Goal: Check status: Check status

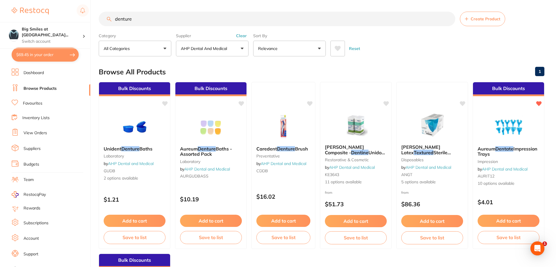
click at [30, 56] on button "$69.45 in your order" at bounding box center [45, 55] width 67 height 14
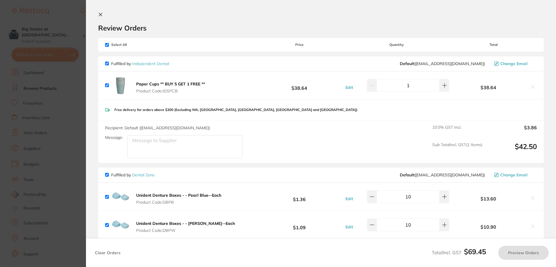
checkbox input "true"
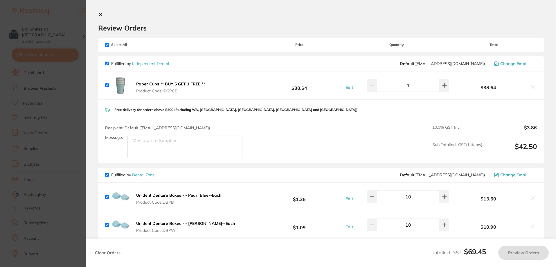
checkbox input "true"
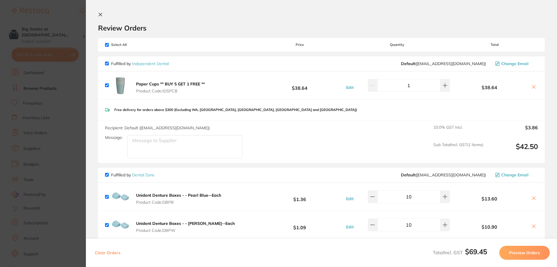
click at [96, 15] on section "Review Orders Your orders are being processed and we will notify you once we ha…" at bounding box center [321, 133] width 471 height 267
click at [102, 14] on icon at bounding box center [100, 14] width 5 height 5
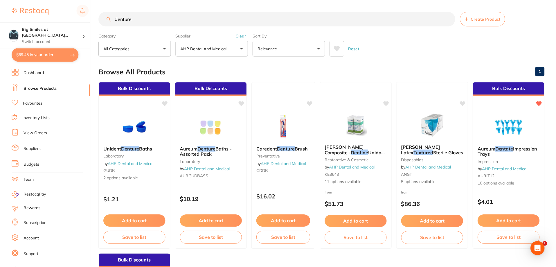
scroll to position [1, 0]
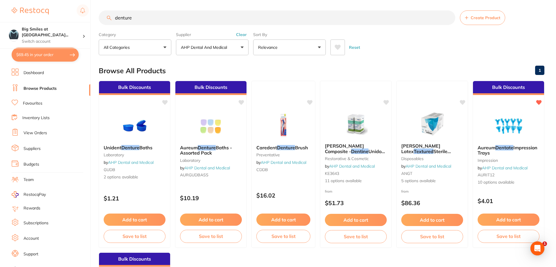
click at [38, 132] on link "View Orders" at bounding box center [34, 133] width 23 height 6
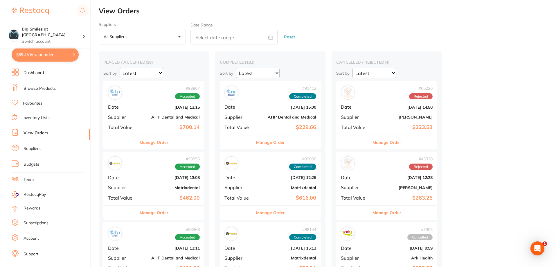
click at [142, 114] on div "# 93857 Accepted Date [DATE] 13:15 Supplier AHP Dental and Medical Total Value …" at bounding box center [153, 108] width 101 height 54
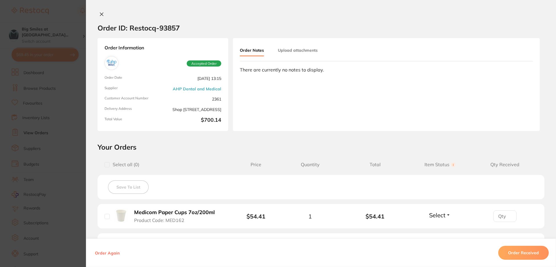
click at [101, 13] on icon at bounding box center [101, 14] width 5 height 5
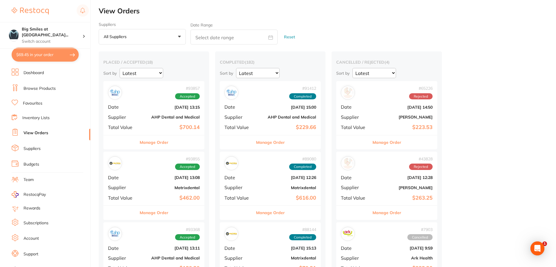
click at [144, 241] on div "# 93368 Accepted Date [DATE] 13:11 Supplier AHP Dental and Medical Total Value …" at bounding box center [153, 249] width 101 height 54
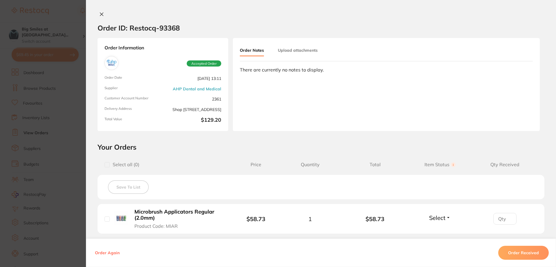
click at [99, 12] on button at bounding box center [101, 15] width 8 height 6
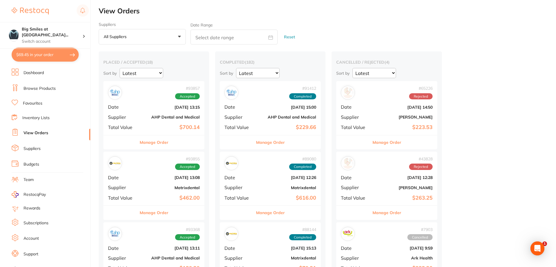
click at [48, 54] on button "$69.45 in your order" at bounding box center [45, 55] width 67 height 14
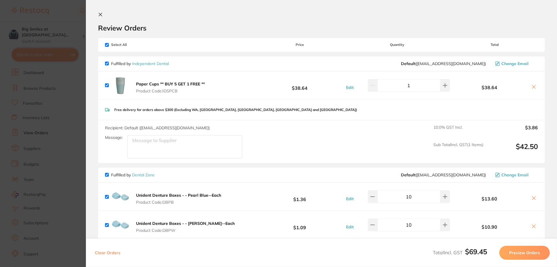
click at [99, 13] on icon at bounding box center [100, 14] width 3 height 3
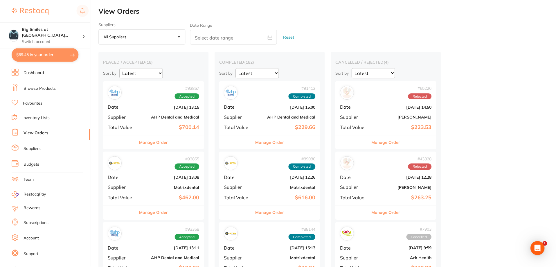
scroll to position [1, 0]
click at [33, 102] on link "Favourites" at bounding box center [32, 103] width 19 height 6
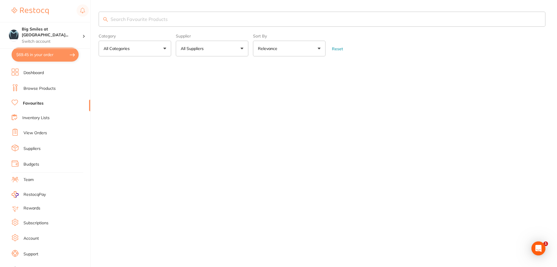
click at [129, 20] on input "search" at bounding box center [322, 19] width 447 height 15
click at [46, 87] on link "Browse Products" at bounding box center [39, 89] width 32 height 6
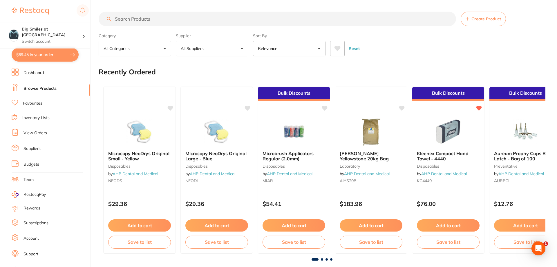
click at [29, 89] on link "Browse Products" at bounding box center [39, 89] width 33 height 6
click at [139, 18] on input "search" at bounding box center [277, 19] width 356 height 15
paste input "Aureum [MEDICAL_DATA] Boxes - Assorted Pack"
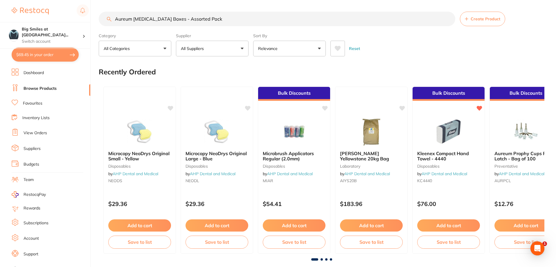
type input "Aureum [MEDICAL_DATA] Boxes - Assorted Pack"
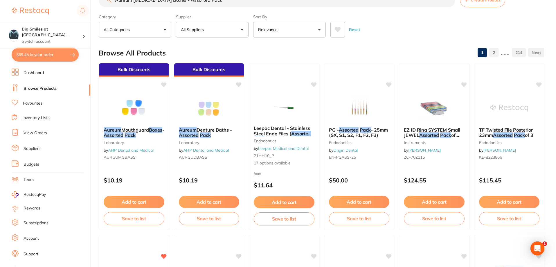
scroll to position [29, 0]
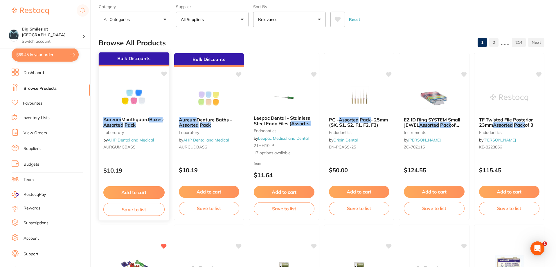
click at [163, 75] on icon at bounding box center [164, 74] width 6 height 6
